Goal: Task Accomplishment & Management: Manage account settings

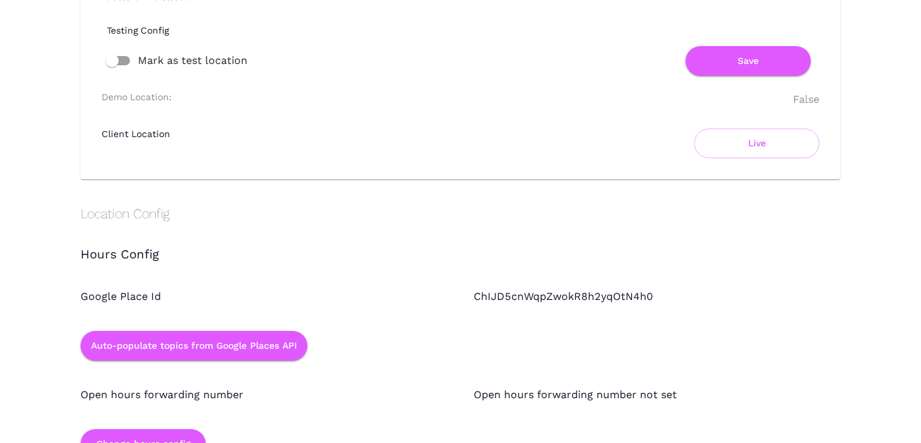
scroll to position [1093, 0]
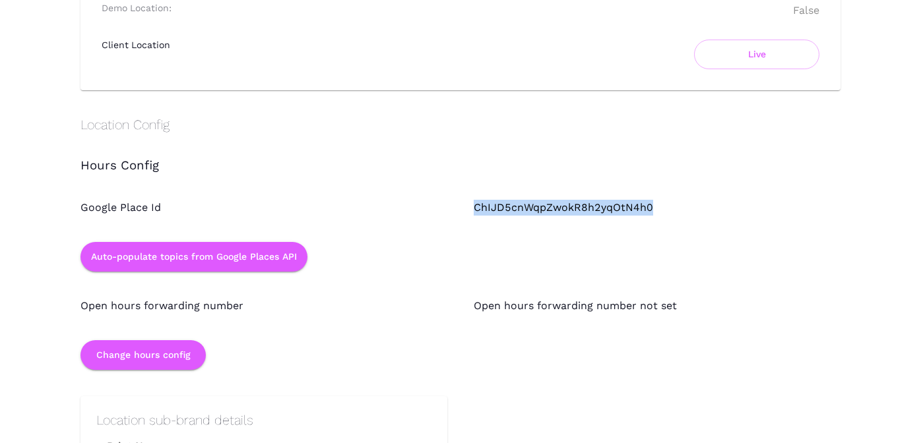
drag, startPoint x: 473, startPoint y: 206, endPoint x: 651, endPoint y: 204, distance: 178.1
click at [651, 204] on div "ChIJD5cnWqpZwokR8h2yqOtN4h0" at bounding box center [643, 195] width 393 height 42
copy div "ChIJD5cnWqpZwokR8h2yqOtN4h0"
click at [395, 175] on div "Google Place Id" at bounding box center [250, 195] width 393 height 42
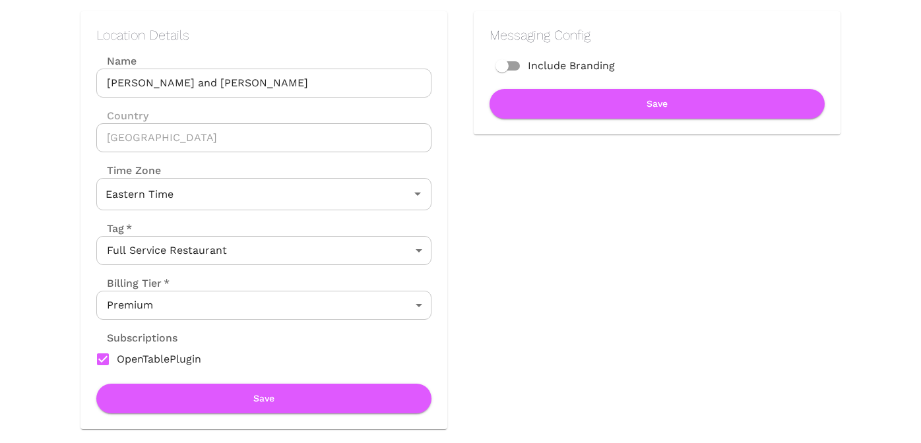
scroll to position [0, 0]
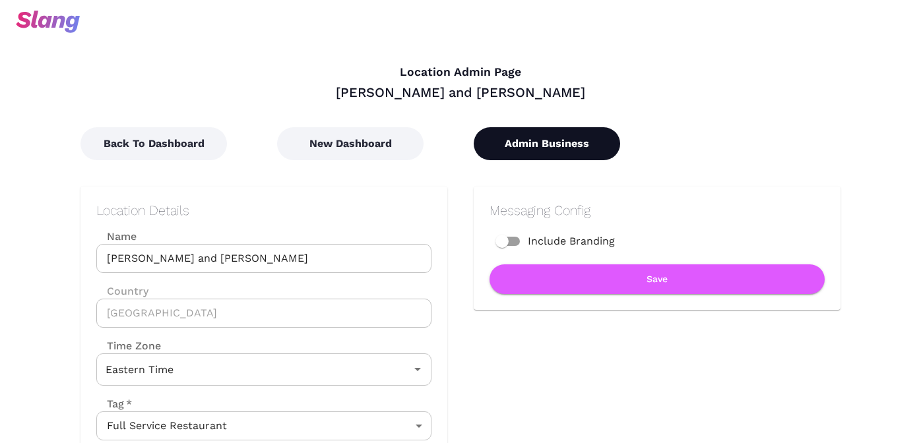
click at [577, 143] on button "Admin Business" at bounding box center [547, 143] width 146 height 33
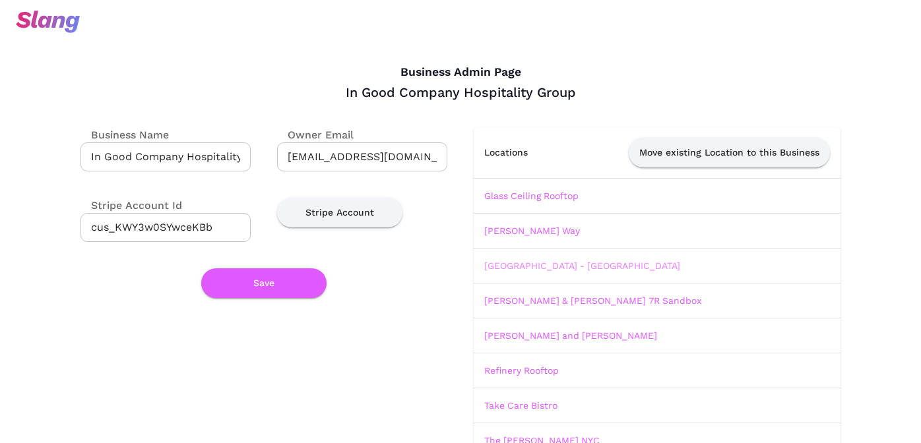
click at [514, 265] on link "[GEOGRAPHIC_DATA] - [GEOGRAPHIC_DATA]" at bounding box center [582, 266] width 196 height 11
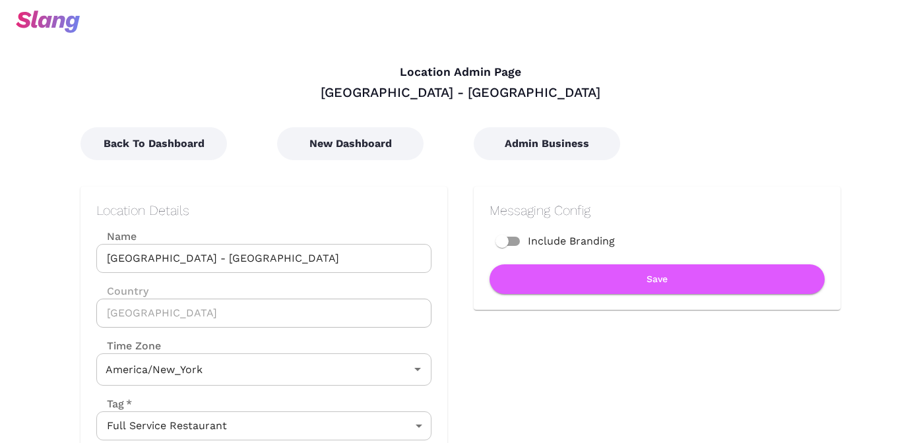
type input "Eastern Time"
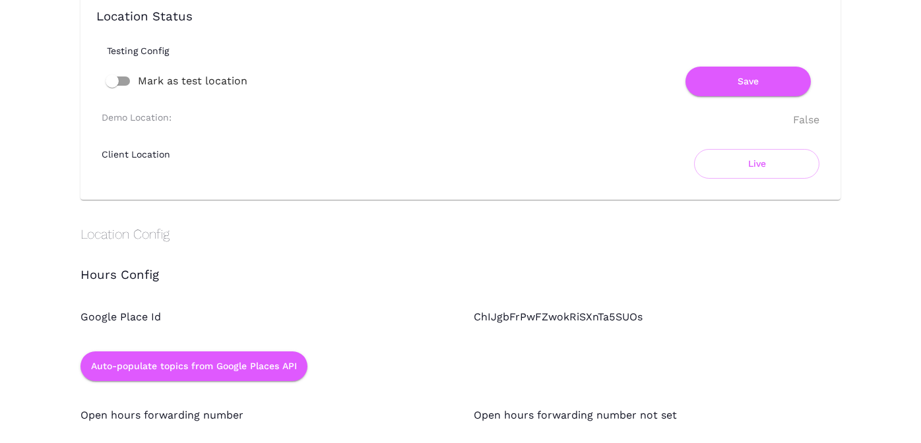
scroll to position [1013, 0]
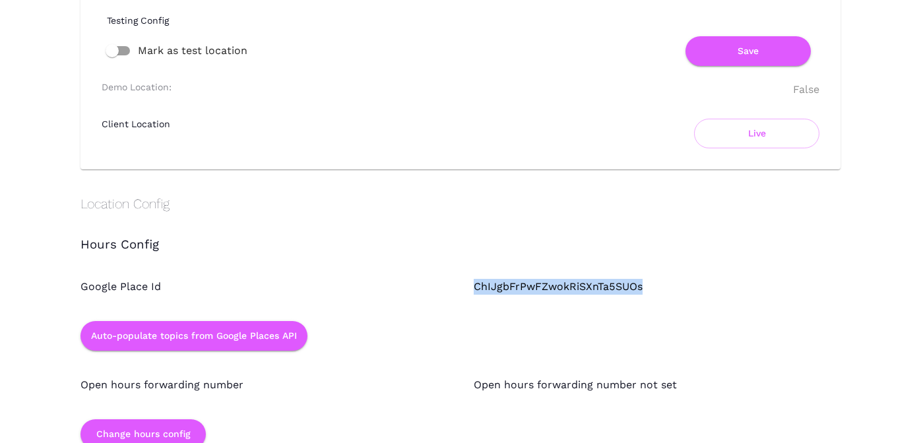
drag, startPoint x: 468, startPoint y: 284, endPoint x: 648, endPoint y: 282, distance: 179.5
click at [648, 282] on div "ChIJgbFrPwFZwokRiSXnTa5SUOs" at bounding box center [643, 274] width 393 height 42
copy div "ChIJgbFrPwFZwokRiSXnTa5SUOs"
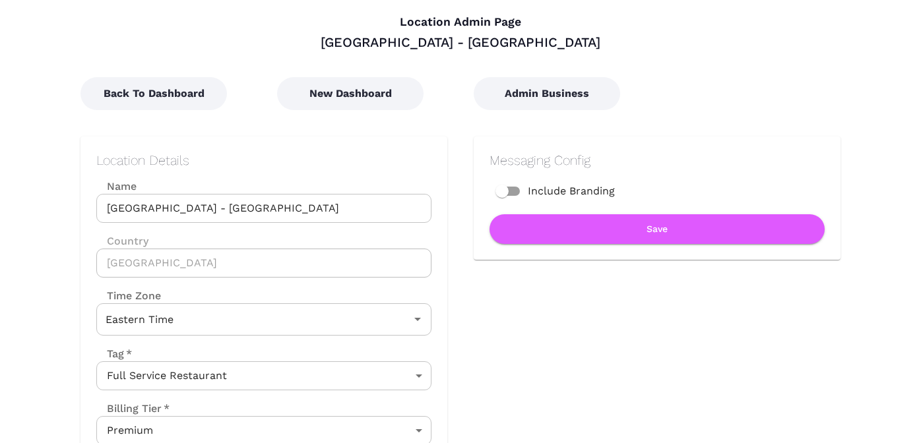
scroll to position [0, 0]
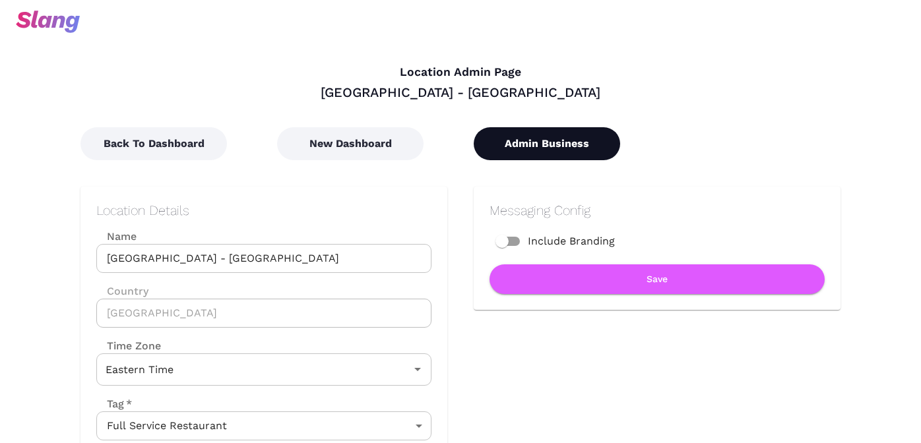
click at [536, 146] on button "Admin Business" at bounding box center [547, 143] width 146 height 33
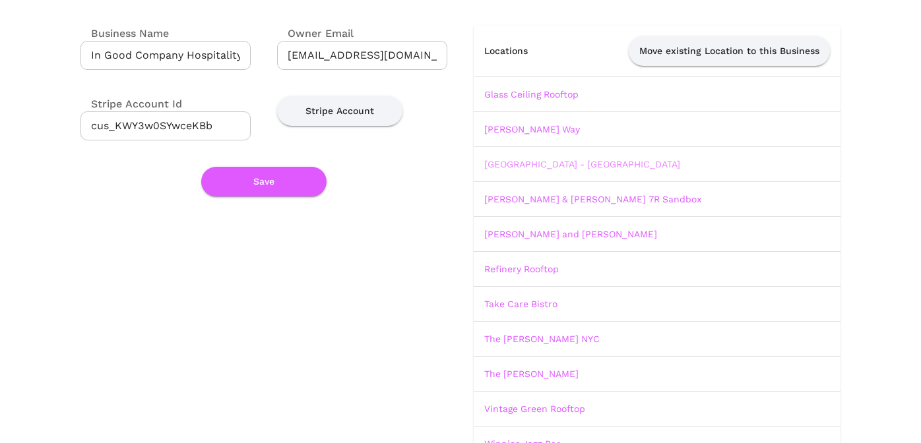
scroll to position [139, 0]
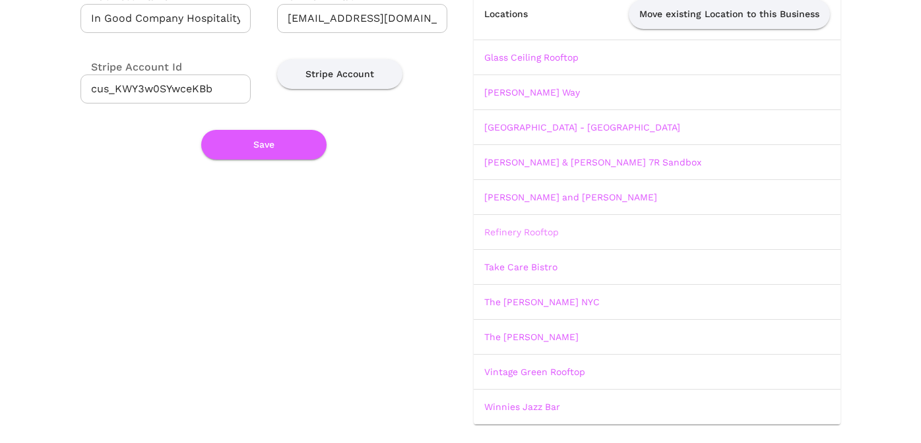
click at [539, 230] on link "Refinery Rooftop" at bounding box center [521, 232] width 75 height 11
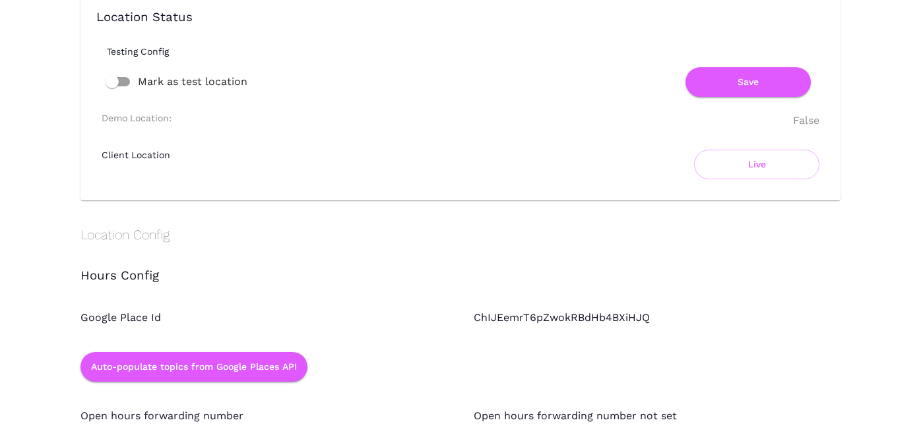
scroll to position [1037, 0]
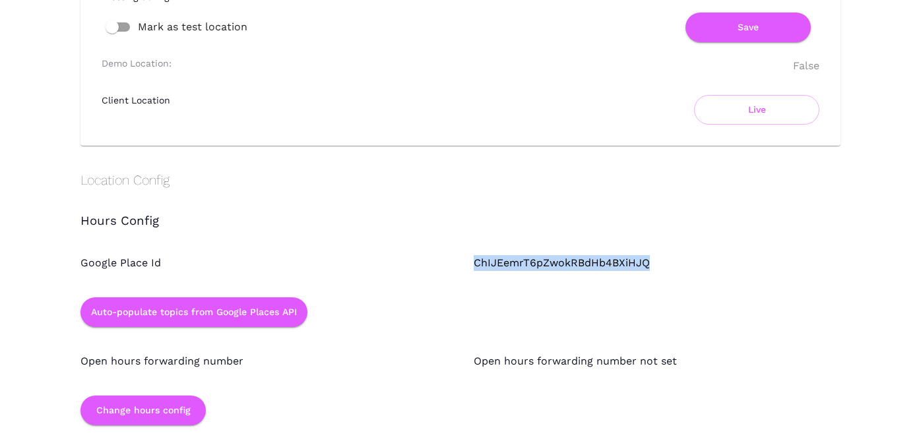
drag, startPoint x: 473, startPoint y: 264, endPoint x: 647, endPoint y: 260, distance: 173.6
click at [647, 260] on div "ChIJEemrT6pZwokRBdHb4BXiHJQ" at bounding box center [643, 250] width 393 height 42
copy div "ChIJEemrT6pZwokRBdHb4BXiHJQ"
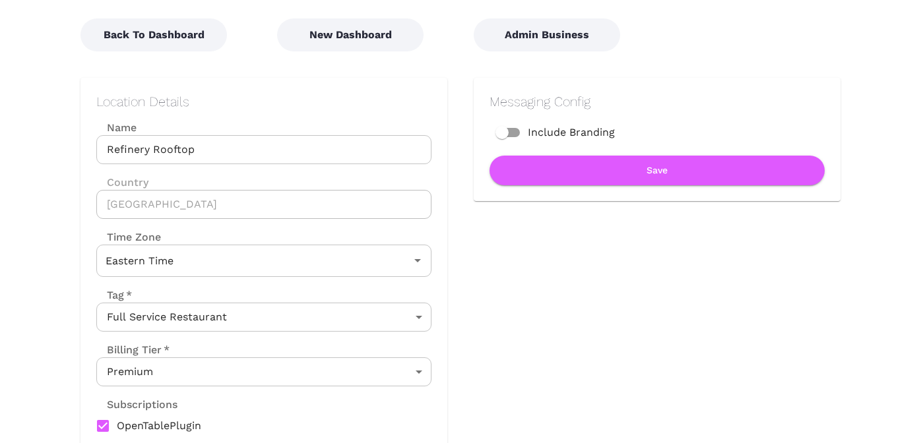
scroll to position [0, 0]
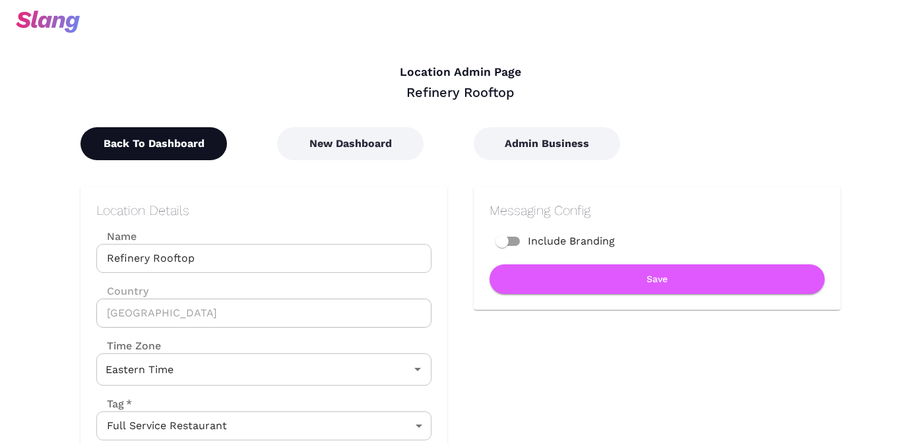
click at [169, 143] on button "Back To Dashboard" at bounding box center [153, 143] width 146 height 33
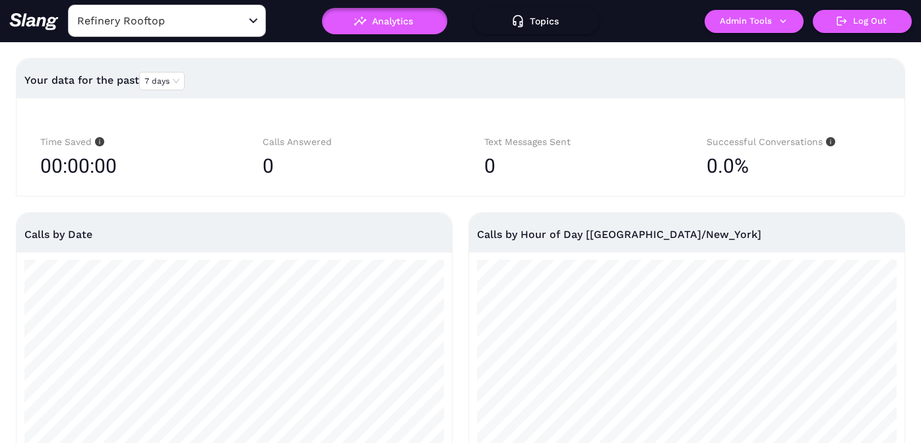
click at [192, 22] on input "Refinery Rooftop" at bounding box center [146, 21] width 145 height 20
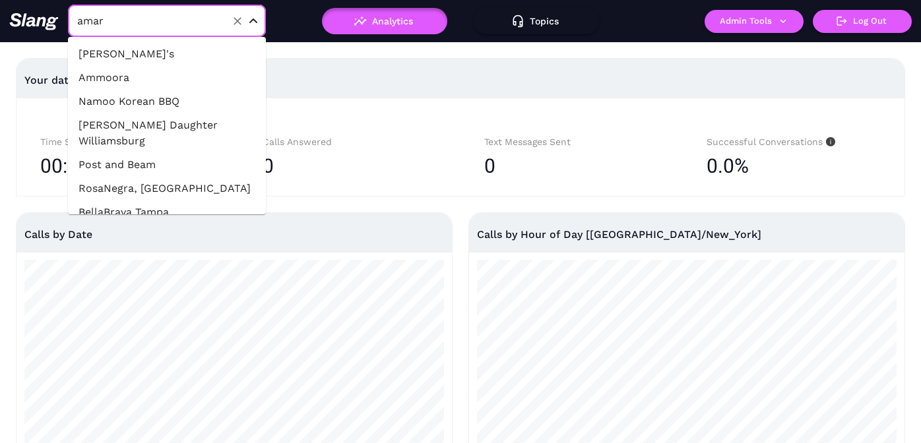
type input "amara"
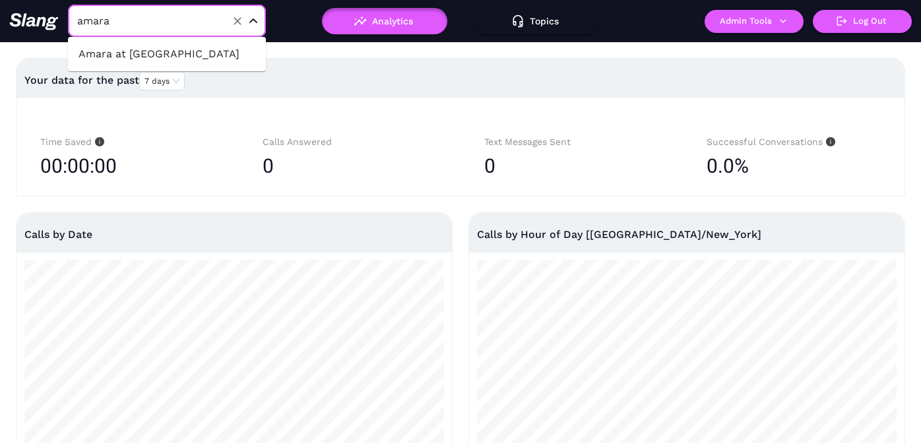
click at [200, 53] on li "Amara at [GEOGRAPHIC_DATA]" at bounding box center [167, 54] width 198 height 24
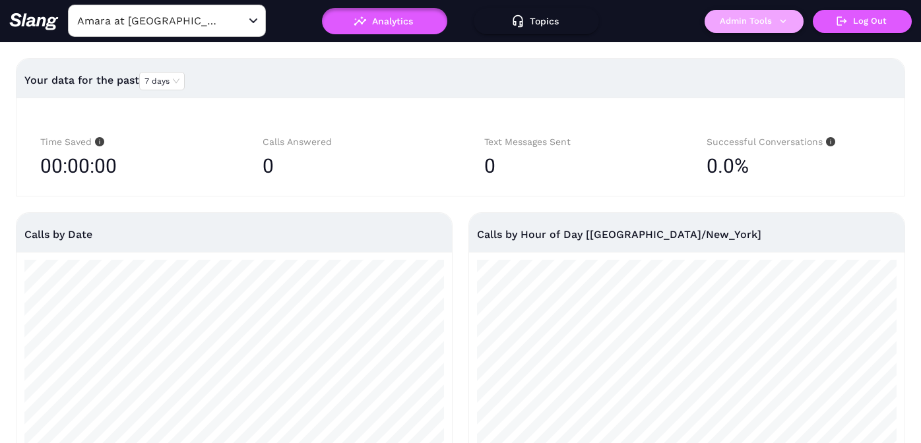
click at [751, 25] on button "Admin Tools" at bounding box center [754, 21] width 99 height 23
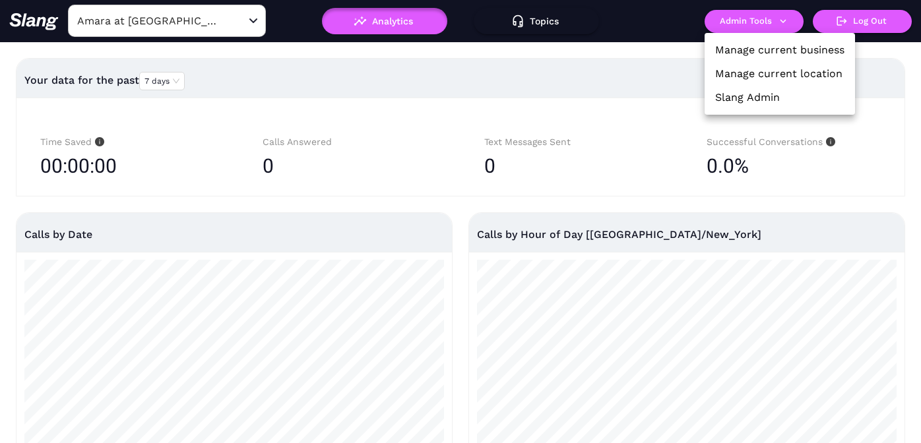
click at [751, 77] on link "Manage current location" at bounding box center [778, 74] width 127 height 16
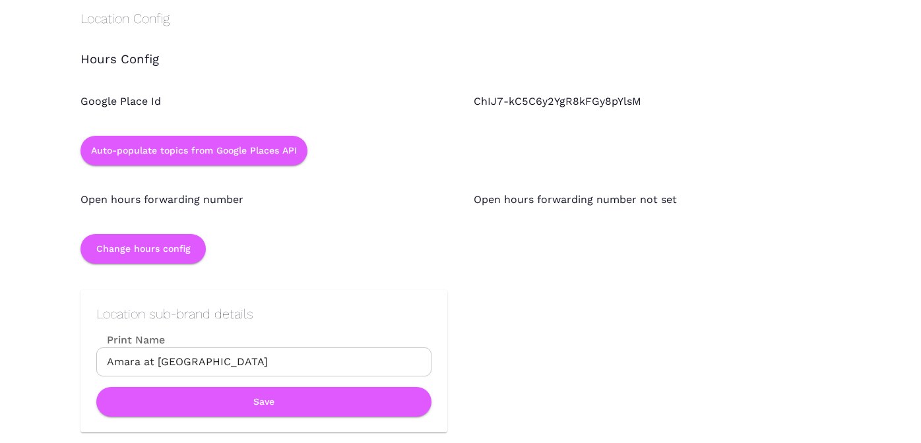
scroll to position [1255, 0]
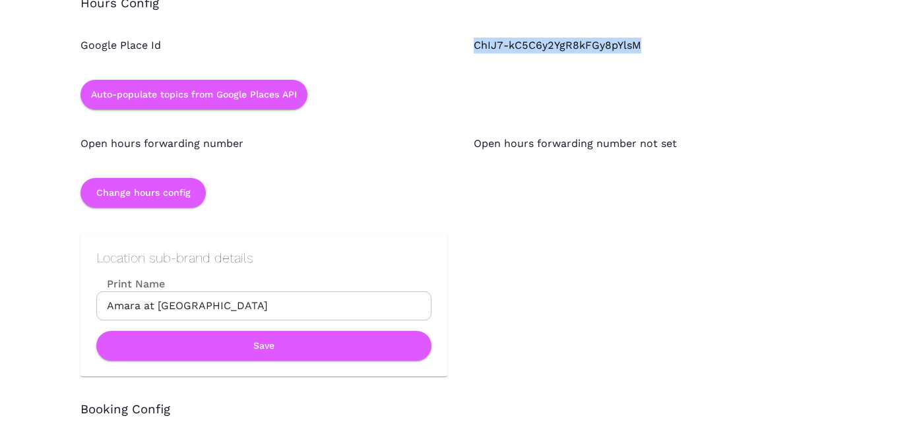
drag, startPoint x: 627, startPoint y: 42, endPoint x: 473, endPoint y: 42, distance: 153.7
click at [473, 42] on div "ChIJ7-kC5C6y2YgR8kFGy8pYlsM" at bounding box center [643, 32] width 393 height 42
copy div "ChIJ7-kC5C6y2YgR8kFGy8pYlsM"
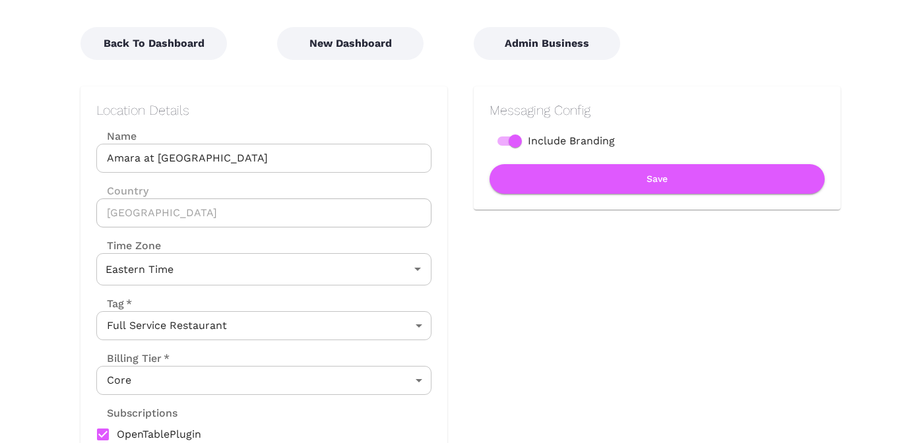
scroll to position [0, 0]
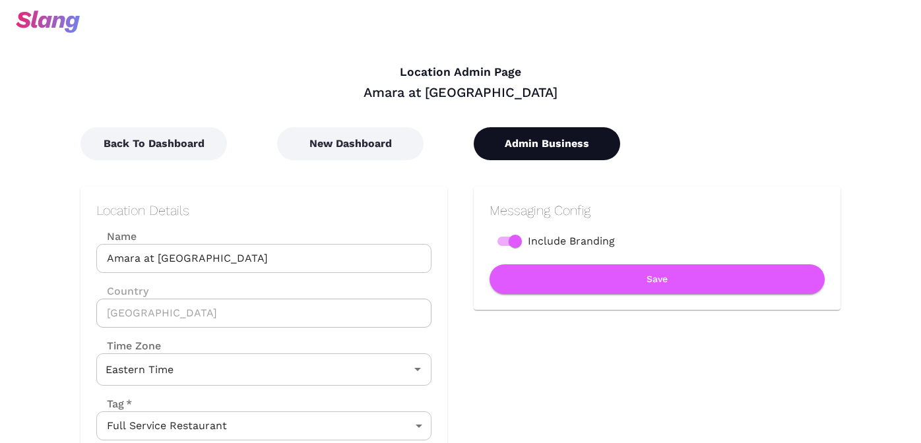
click at [540, 147] on button "Admin Business" at bounding box center [547, 143] width 146 height 33
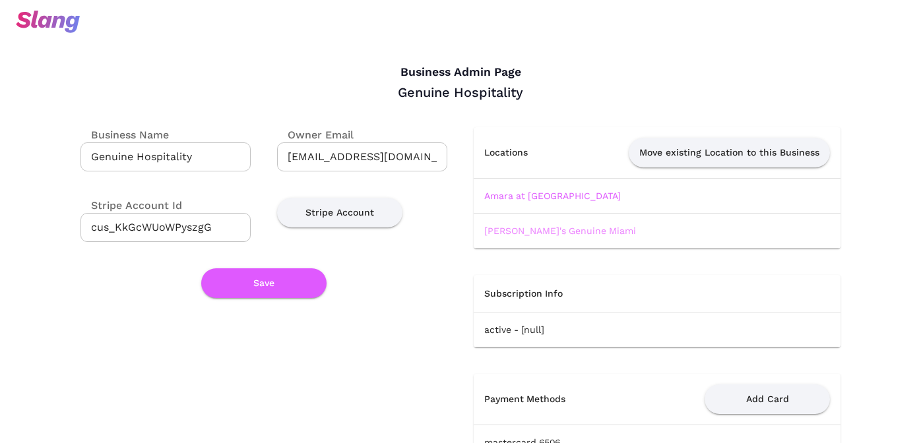
click at [515, 229] on link "[PERSON_NAME]'s Genuine Miami" at bounding box center [560, 231] width 152 height 11
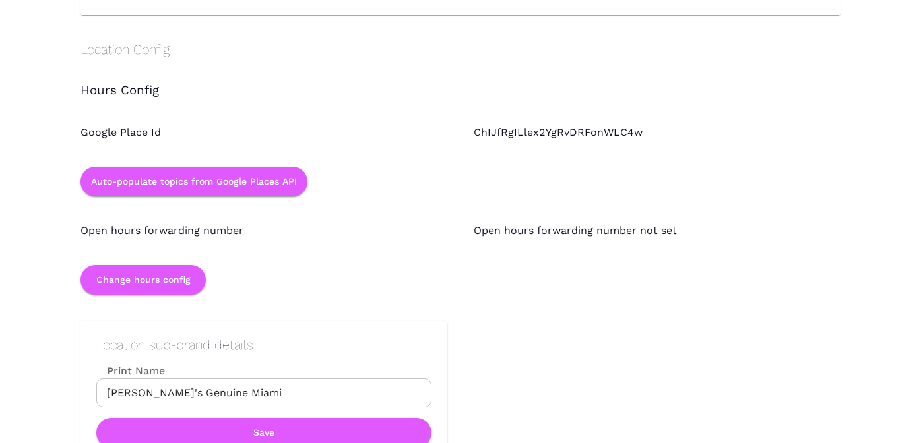
scroll to position [1192, 0]
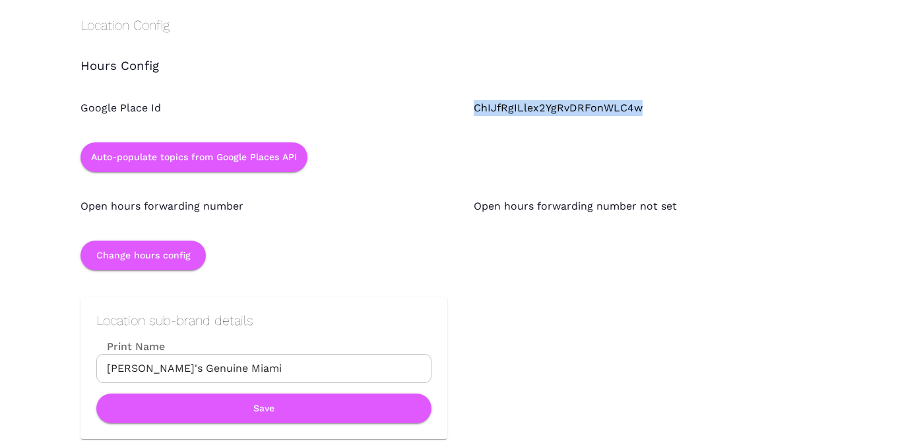
drag, startPoint x: 471, startPoint y: 106, endPoint x: 642, endPoint y: 108, distance: 170.9
click at [641, 108] on div "ChIJfRgILlex2YgRvDRFonWLC4w" at bounding box center [643, 95] width 393 height 42
copy div "ChIJfRgILlex2YgRvDRFonWLC4w"
